Goal: Transaction & Acquisition: Purchase product/service

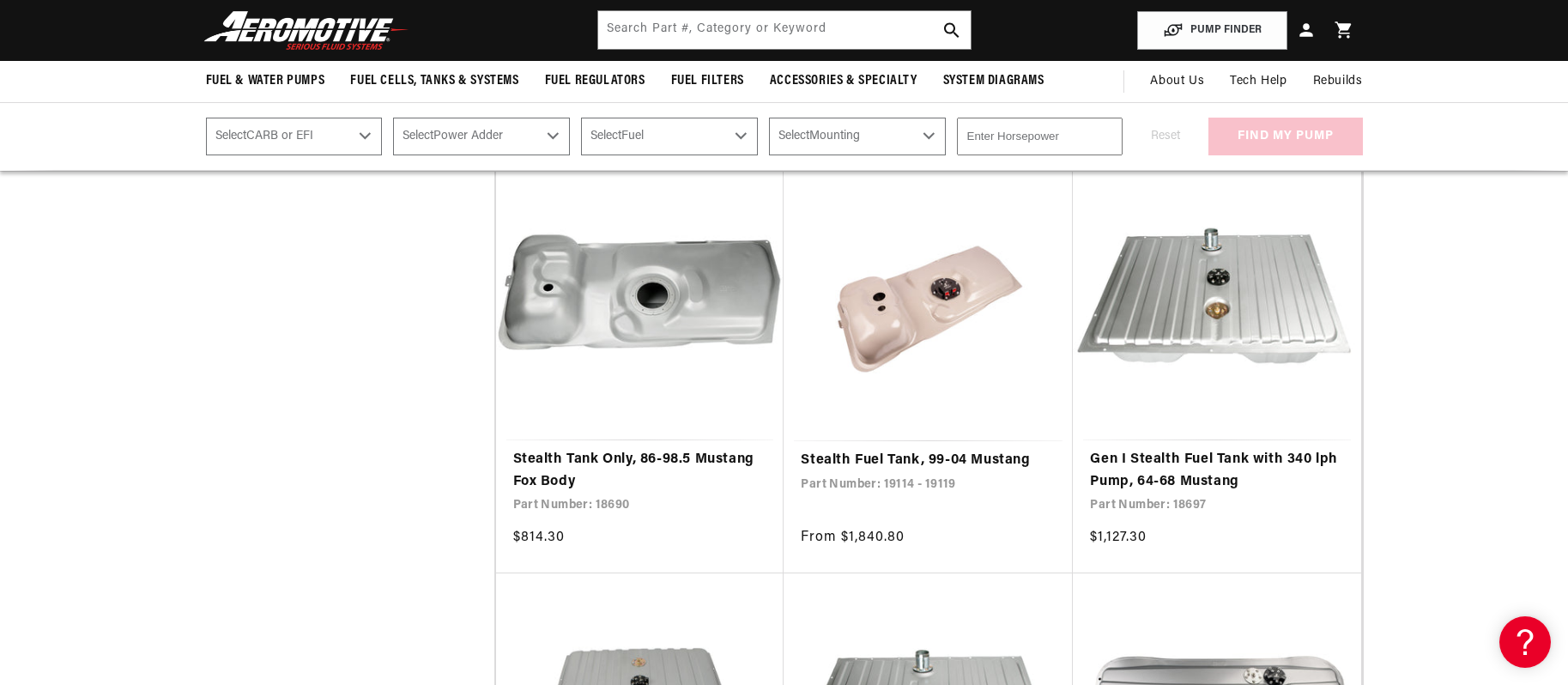
scroll to position [944, 0]
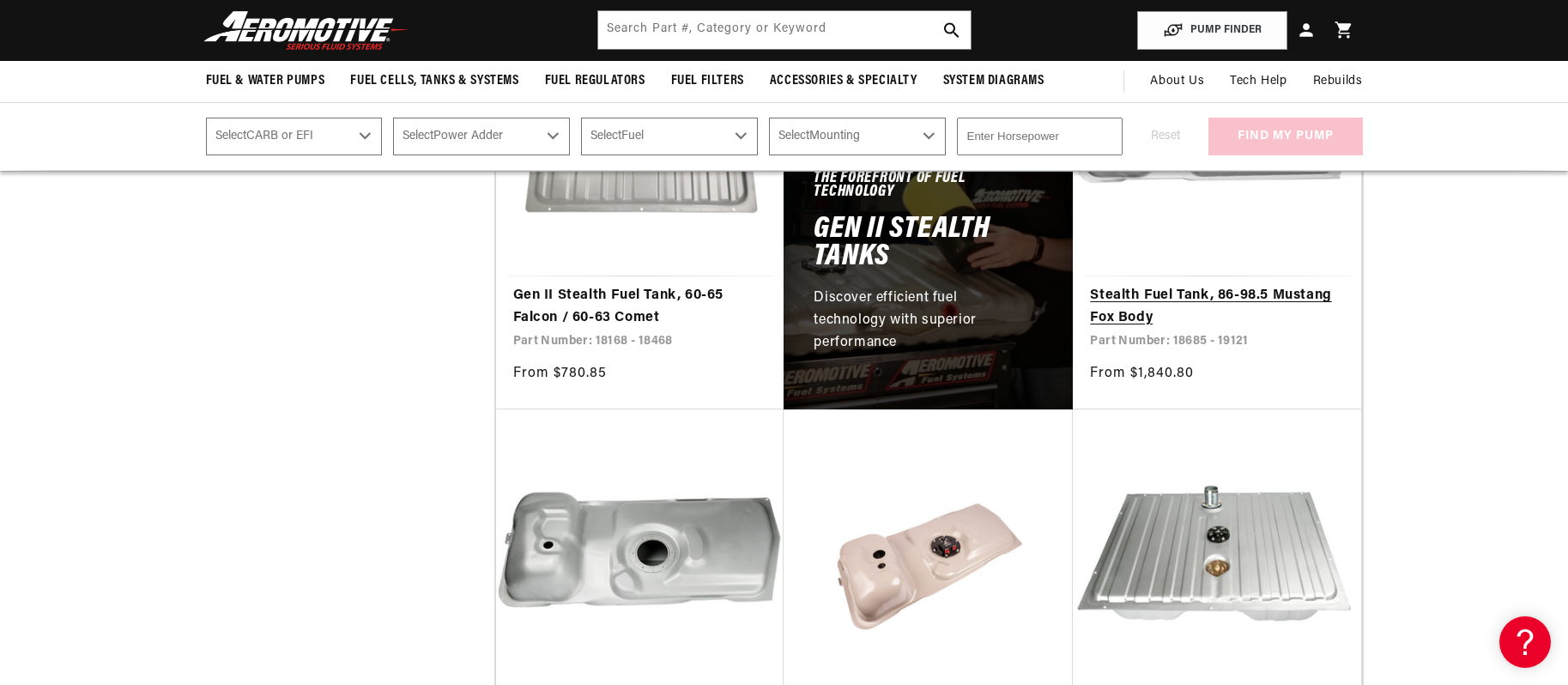
click at [1111, 297] on link "Stealth Fuel Tank, 86-98.5 Mustang Fox Body" at bounding box center [1217, 306] width 254 height 44
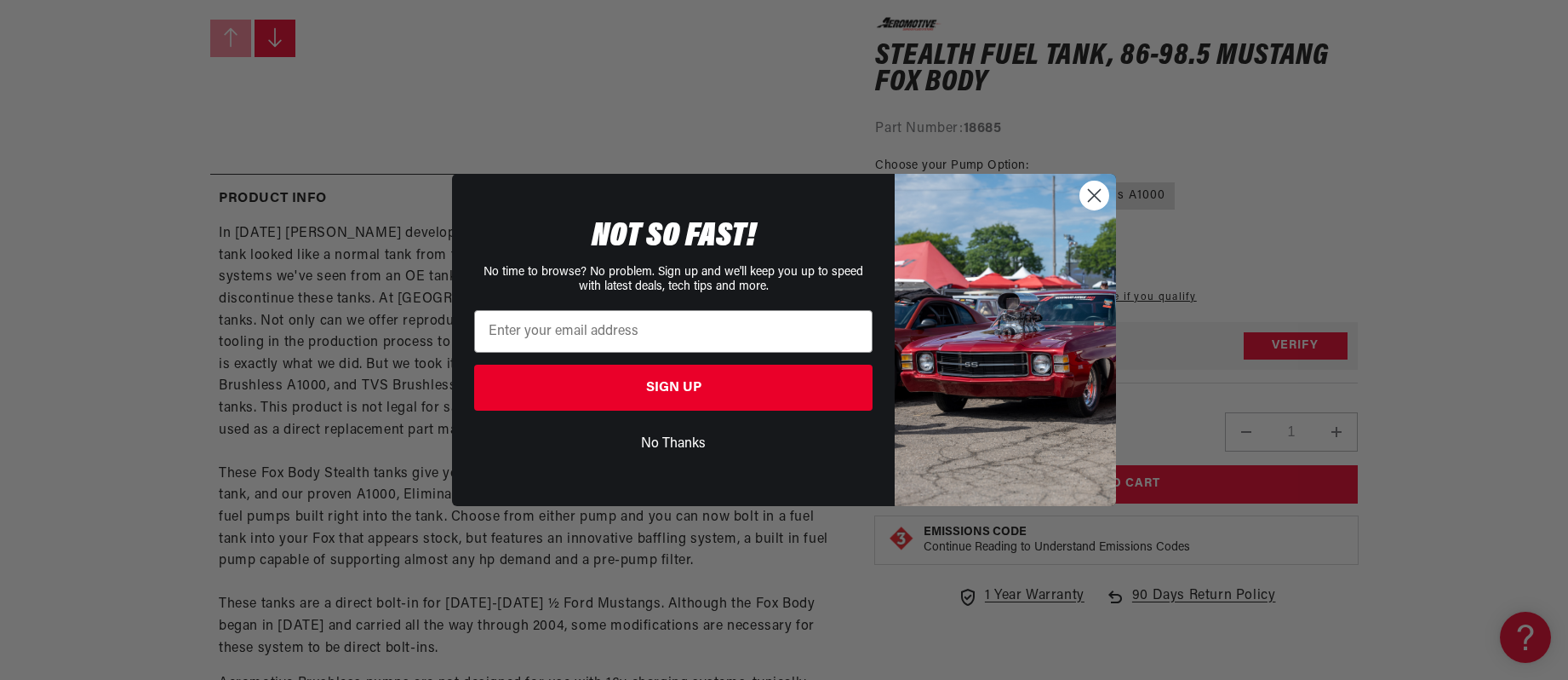
click at [1100, 198] on circle "Close dialog" at bounding box center [1094, 195] width 28 height 28
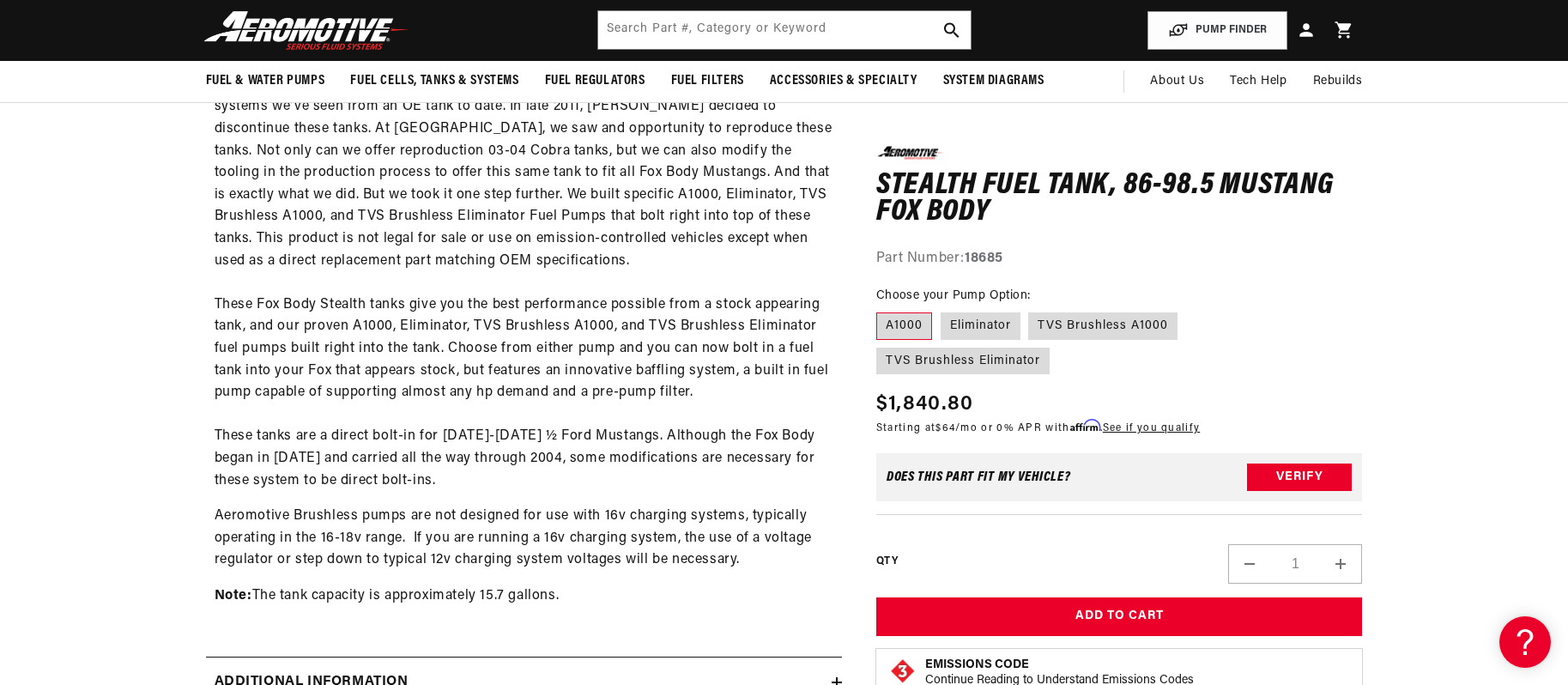
scroll to position [857, 0]
